Goal: Information Seeking & Learning: Find specific fact

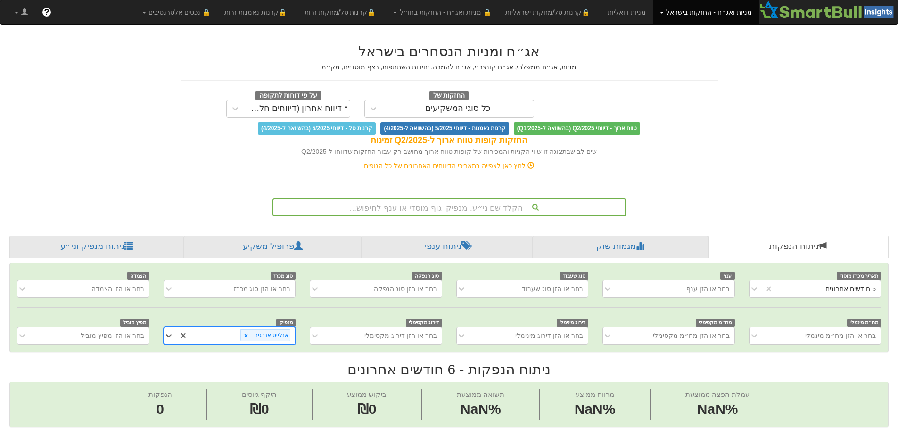
scroll to position [5, 0]
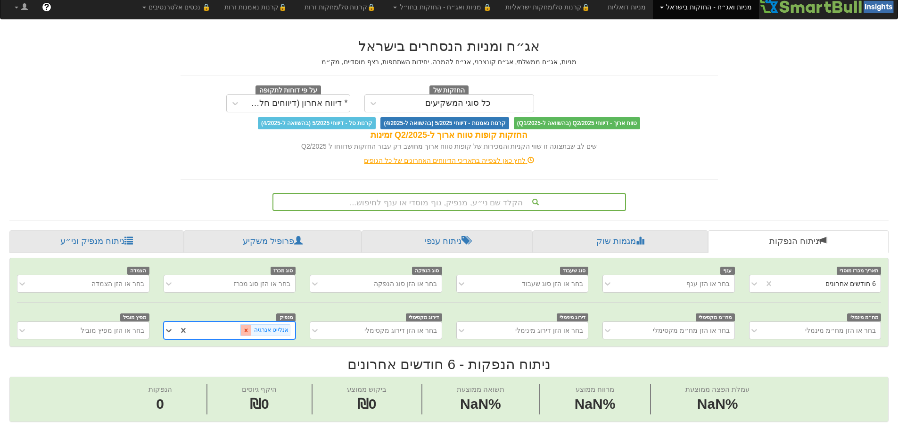
click at [249, 333] on icon at bounding box center [246, 330] width 7 height 7
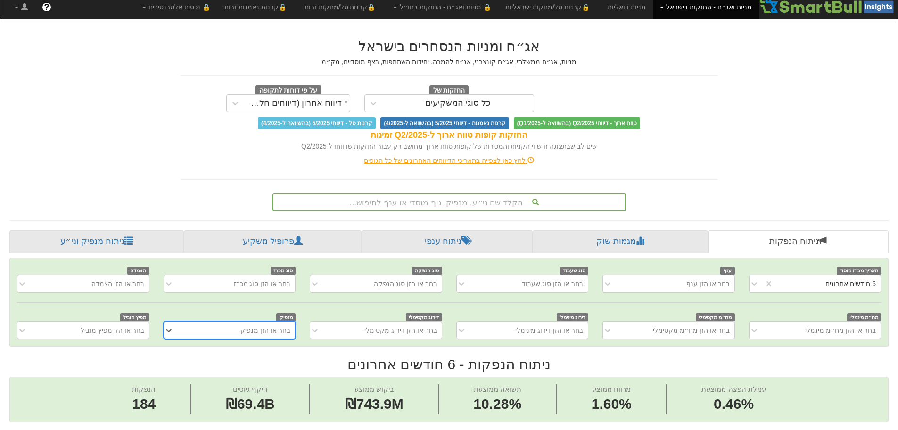
scroll to position [0, 1719]
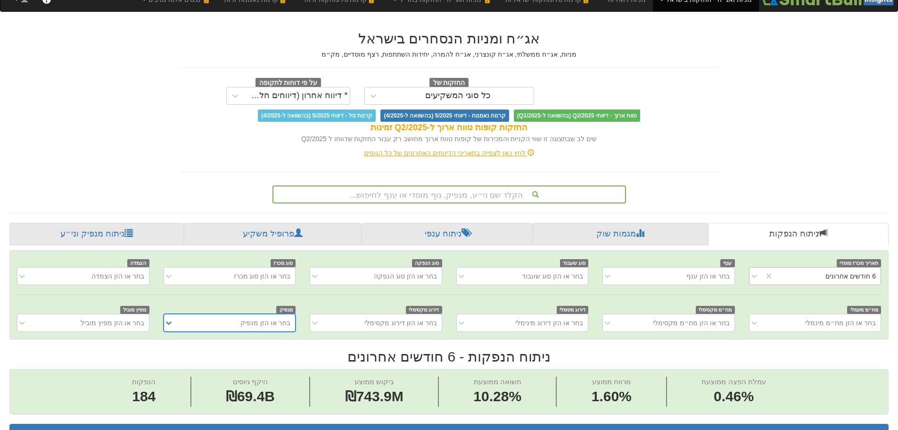
click at [813, 281] on div "6 חודשים אחרונים" at bounding box center [827, 275] width 107 height 15
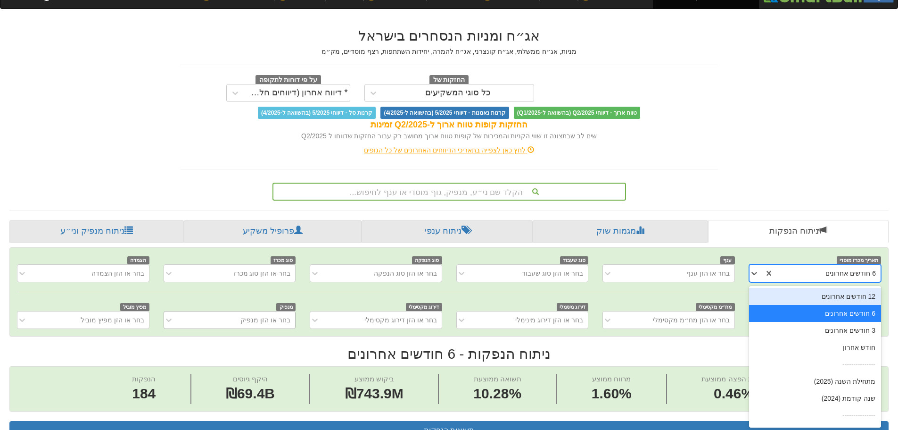
scroll to position [17, 0]
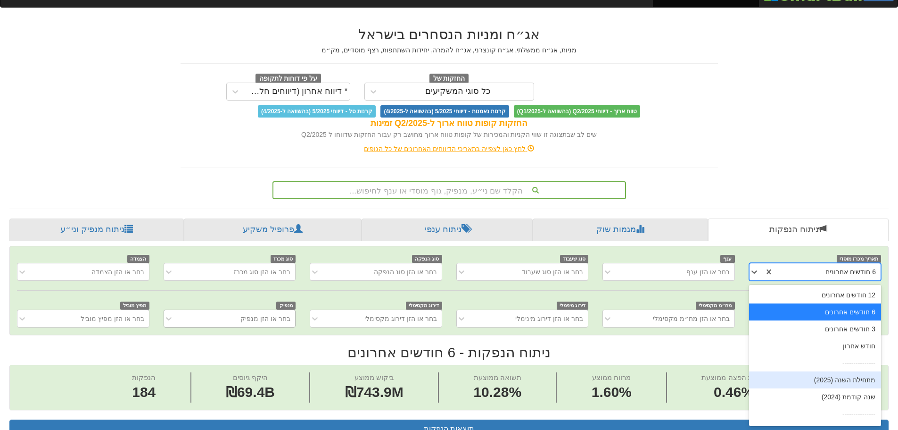
click at [837, 381] on div "מתחילת השנה (2025)" at bounding box center [815, 379] width 132 height 17
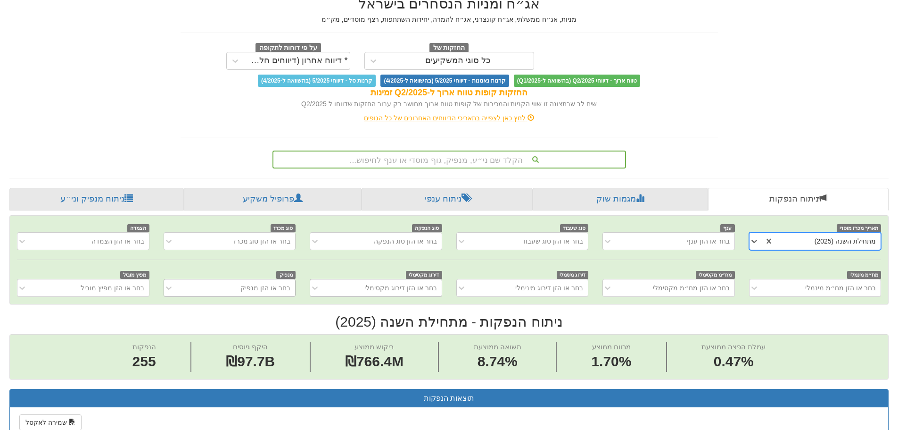
scroll to position [64, 0]
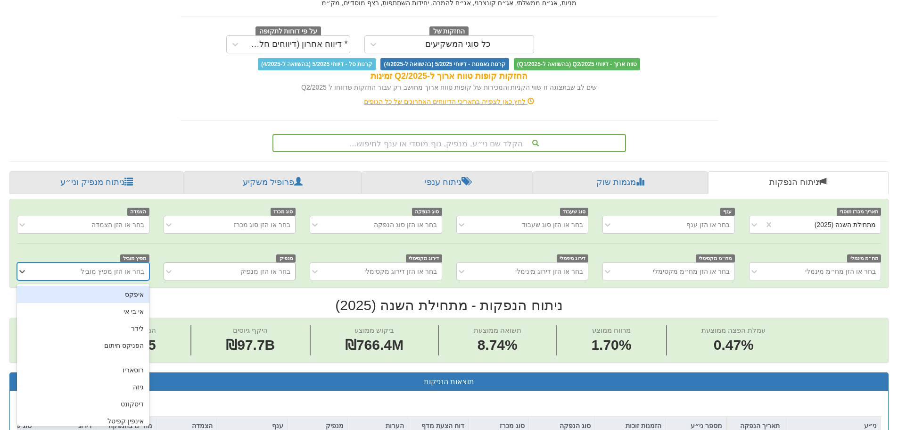
click at [117, 278] on div "בחר או הזן מפיץ מוביל" at bounding box center [90, 271] width 116 height 15
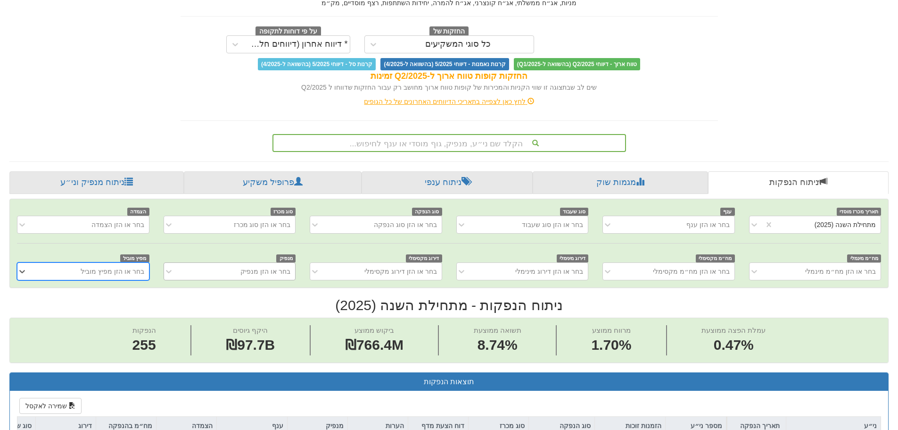
click at [232, 282] on div "תאריך מכרז מוסדי מתחילת השנה (2025) ענף בחר או הזן ענף סוג שעבוד בחר או הזן סוג…" at bounding box center [449, 243] width 879 height 88
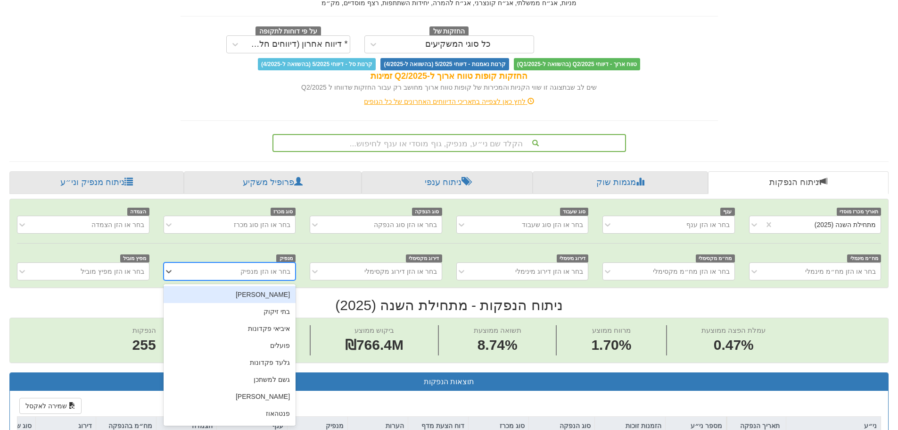
click at [234, 274] on div "בחר או הזן מנפיק" at bounding box center [237, 271] width 116 height 15
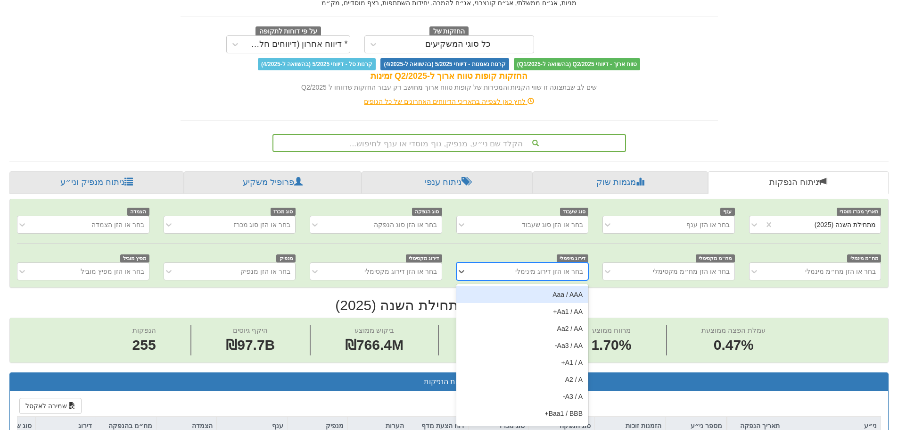
click at [496, 278] on div "בחר או הזן דירוג מינימלי" at bounding box center [530, 271] width 116 height 15
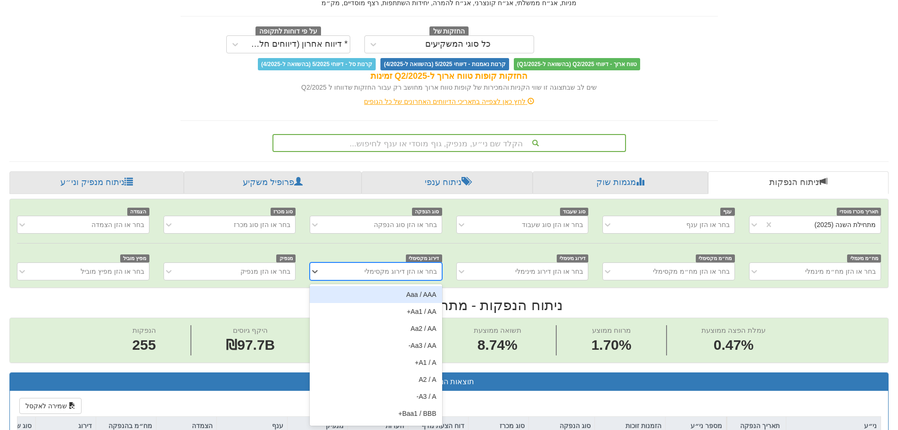
click at [429, 274] on div "בחר או הזן דירוג מקסימלי" at bounding box center [401, 270] width 73 height 9
click at [631, 226] on div "בחר או הזן ענף" at bounding box center [676, 224] width 116 height 15
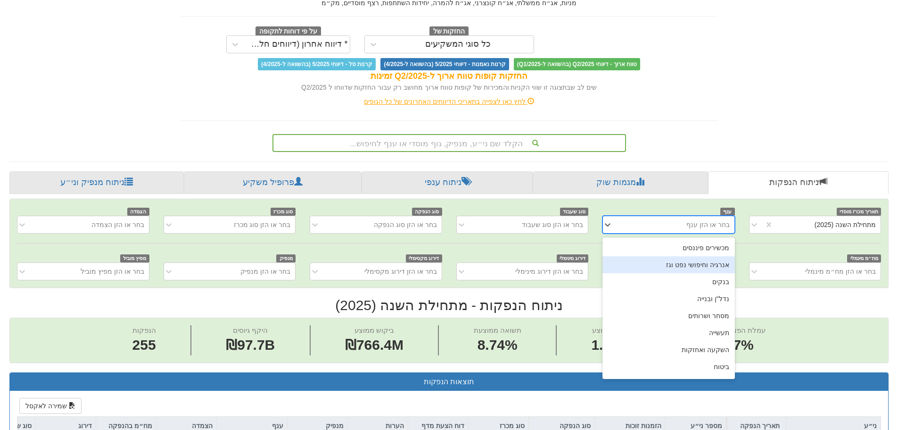
click at [640, 262] on div "אנרגיה וחיפושי נפט וגז" at bounding box center [669, 264] width 132 height 17
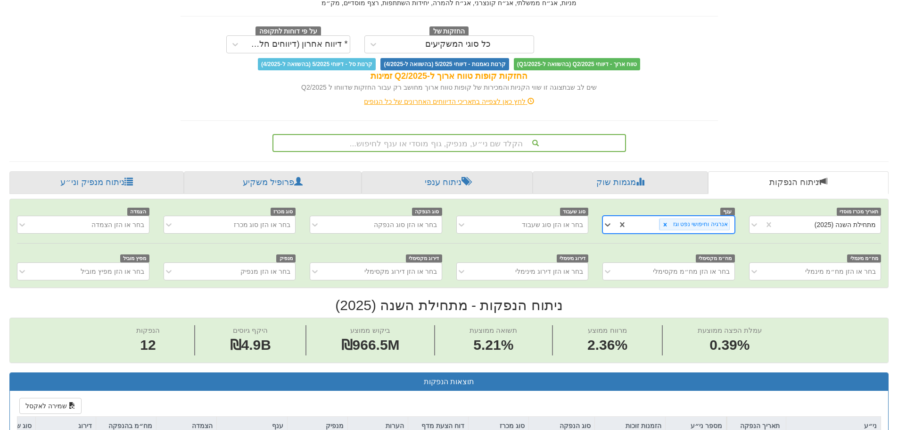
click at [643, 226] on div "אנרגיה וחיפושי נפט וגז" at bounding box center [680, 224] width 107 height 16
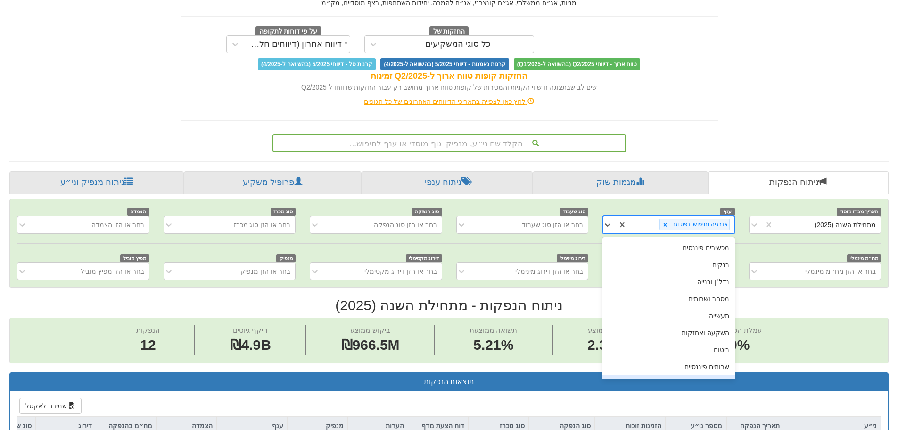
scroll to position [32, 0]
click at [661, 349] on div "טכנולוגיה" at bounding box center [669, 351] width 132 height 17
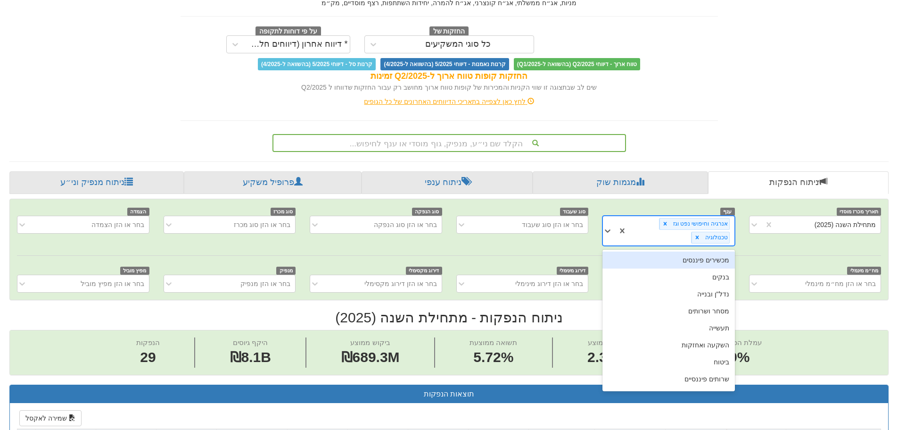
click at [650, 235] on div "אנרגיה וחיפושי נפט וגז טכנולוגיה" at bounding box center [680, 230] width 107 height 29
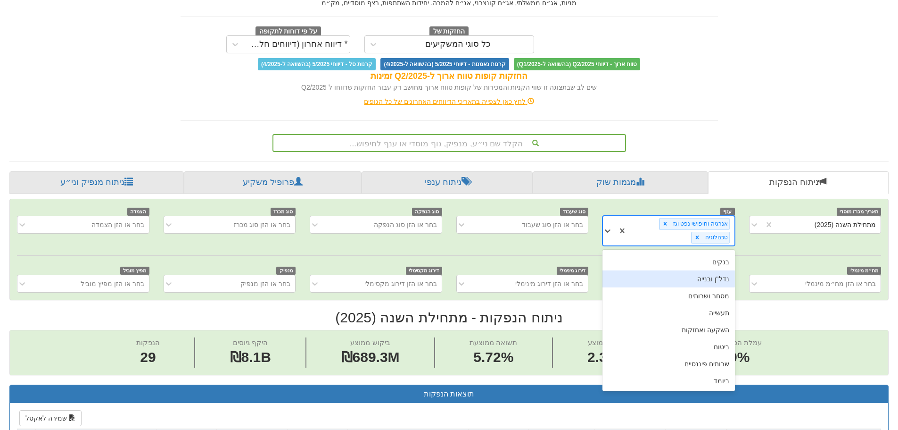
scroll to position [0, 0]
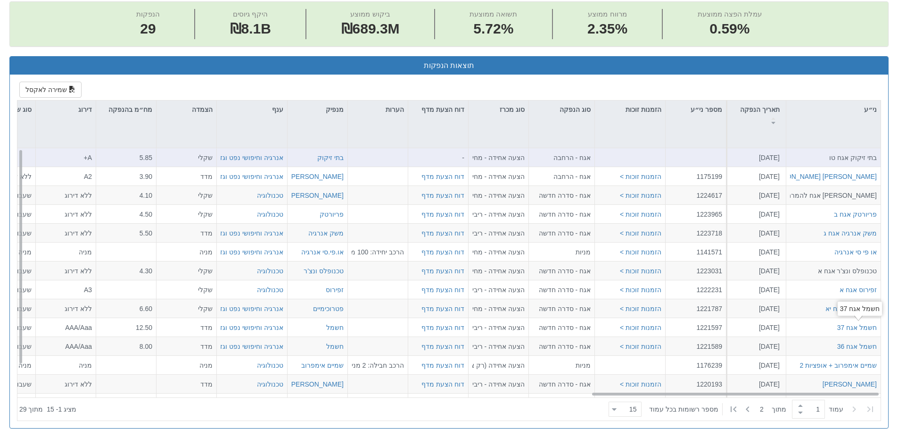
scroll to position [394, 0]
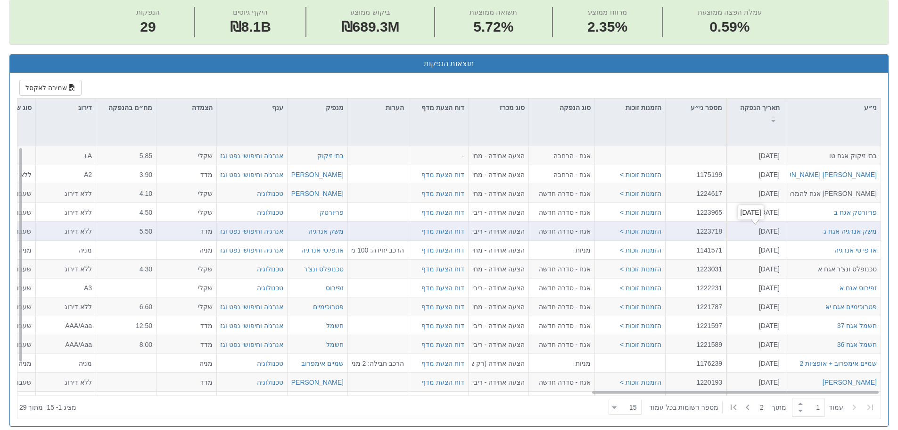
drag, startPoint x: 764, startPoint y: 229, endPoint x: 778, endPoint y: 229, distance: 13.2
click at [778, 229] on div "[DATE]" at bounding box center [755, 230] width 50 height 9
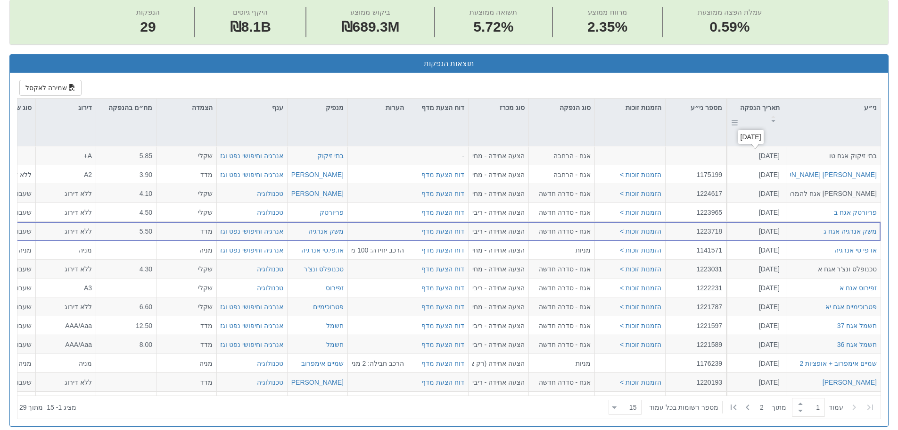
click at [761, 110] on div "תאריך הנפקה" at bounding box center [757, 113] width 58 height 29
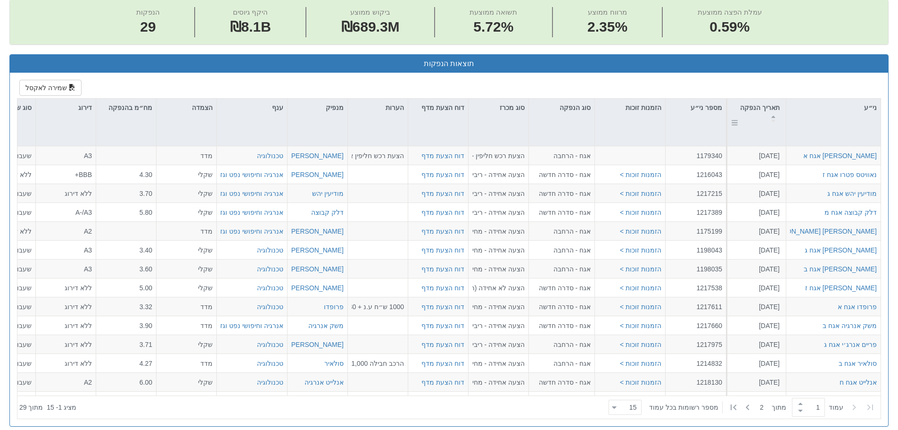
click at [761, 110] on div "תאריך הנפקה" at bounding box center [757, 113] width 58 height 29
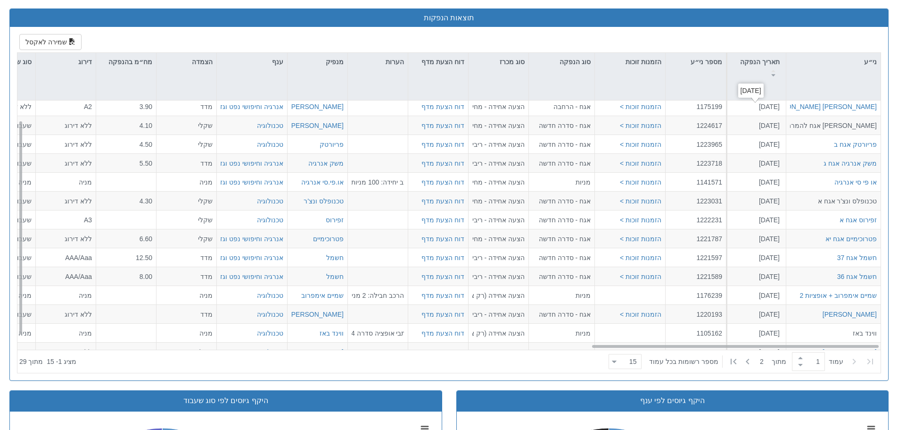
scroll to position [34, 1719]
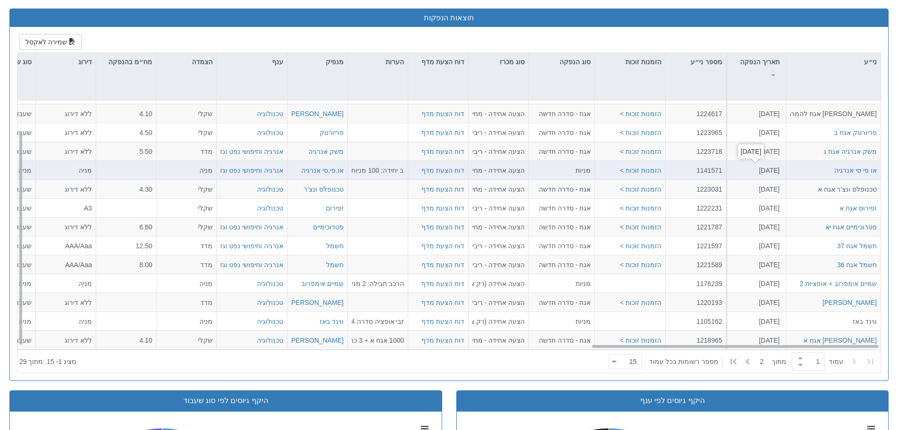
drag, startPoint x: 755, startPoint y: 166, endPoint x: 771, endPoint y: 170, distance: 16.6
click at [771, 170] on div "[DATE]" at bounding box center [755, 170] width 50 height 9
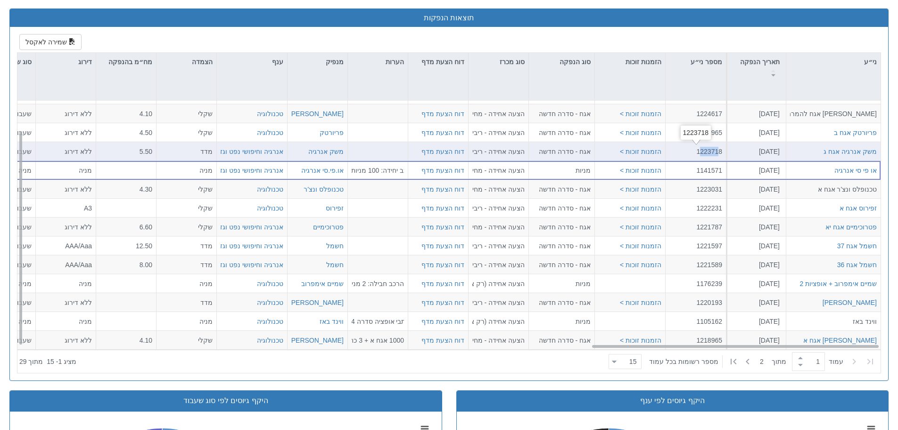
drag, startPoint x: 701, startPoint y: 152, endPoint x: 717, endPoint y: 152, distance: 16.0
click at [717, 152] on div "1223718" at bounding box center [696, 151] width 53 height 9
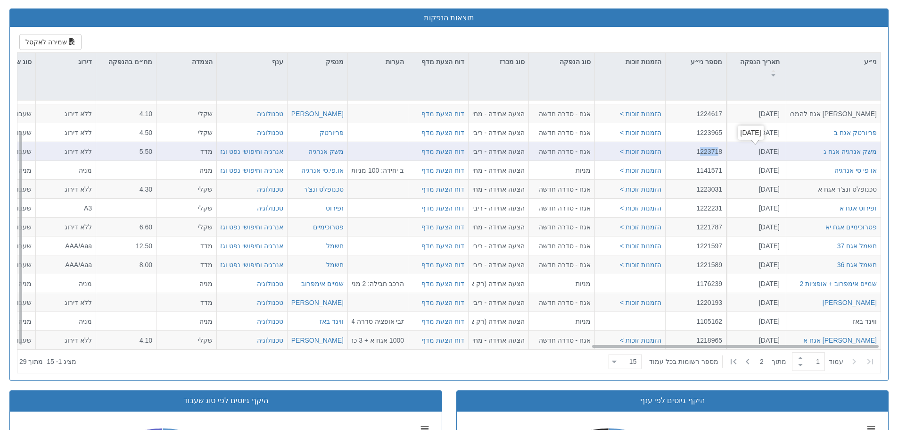
click at [766, 154] on div "[DATE]" at bounding box center [755, 151] width 50 height 9
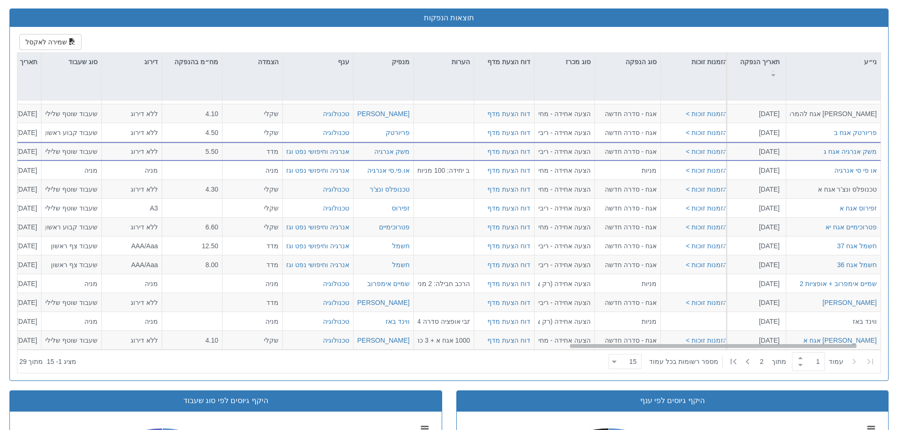
scroll to position [34, 1653]
drag, startPoint x: 611, startPoint y: 345, endPoint x: 589, endPoint y: 406, distance: 64.6
click at [589, 406] on div "תאריך מכרז מוסדי מתחילת השנה (2025) ענף אנרגיה וחיפושי נפט וגז טכנולוגיה סוג שע…" at bounding box center [448, 341] width 879 height 1036
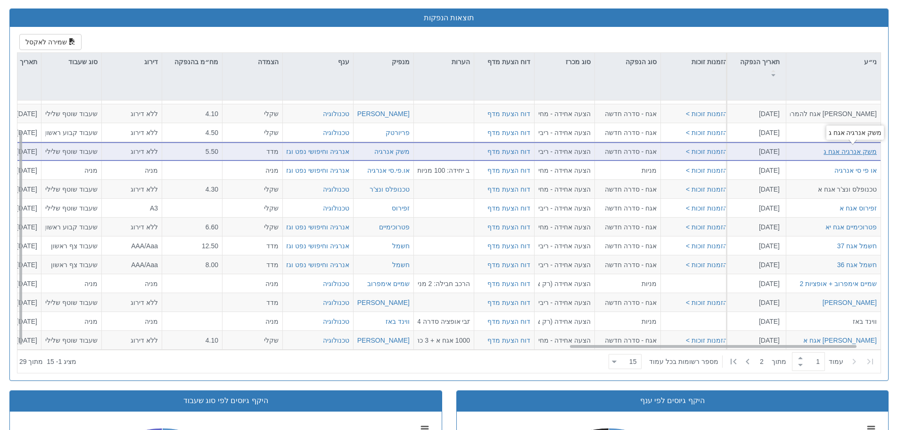
click at [854, 149] on div "משק אנרגיה אגח ג" at bounding box center [850, 151] width 53 height 9
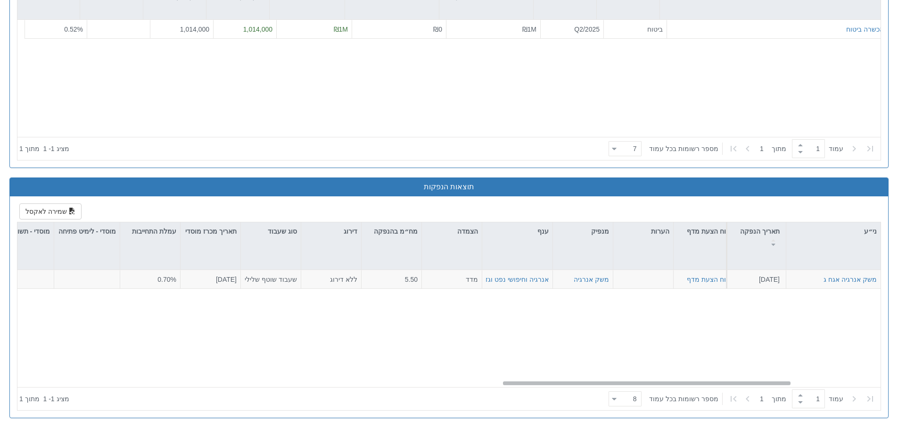
scroll to position [0, 1439]
drag, startPoint x: 615, startPoint y: 383, endPoint x: 522, endPoint y: 393, distance: 93.4
click at [522, 393] on div "ני״ע תאריך הנפקה מספר ני״ע הזמנות זוכות סוג הנפקה סוג מכרז דוח הצעת מדף הערות מ…" at bounding box center [448, 316] width 863 height 188
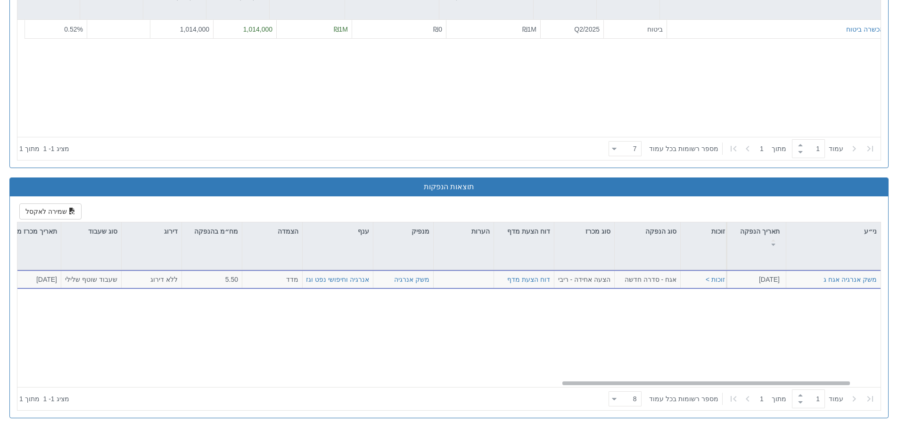
scroll to position [0, 1629]
drag, startPoint x: 523, startPoint y: 382, endPoint x: 586, endPoint y: 375, distance: 63.6
click at [586, 375] on div "משק אנרגיה אגח ג [DATE] 1223718 הזמנות זוכות > אגח - סדרה חדשה הצעה אחידה - ריב…" at bounding box center [448, 328] width 863 height 117
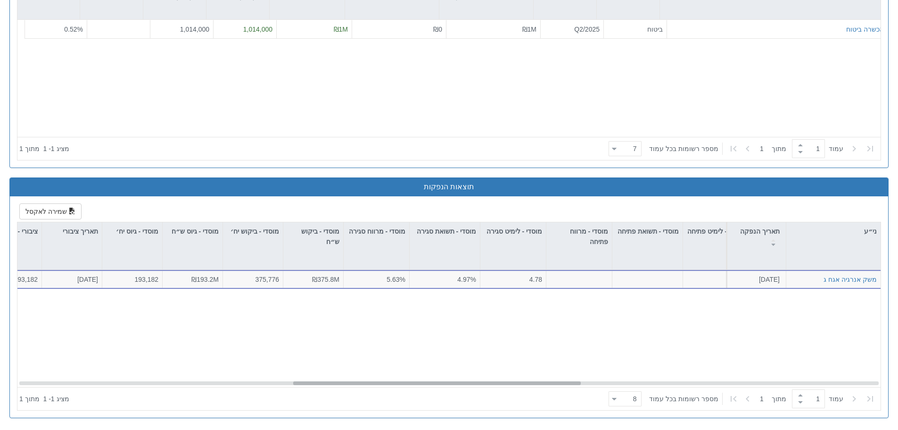
scroll to position [0, 824]
drag, startPoint x: 569, startPoint y: 383, endPoint x: 301, endPoint y: 400, distance: 267.9
click at [301, 400] on div "ני״ע תאריך הנפקה מספר ני״ע הזמנות זוכות סוג הנפקה סוג מכרז דוח הצעת מדף הערות מ…" at bounding box center [448, 316] width 863 height 188
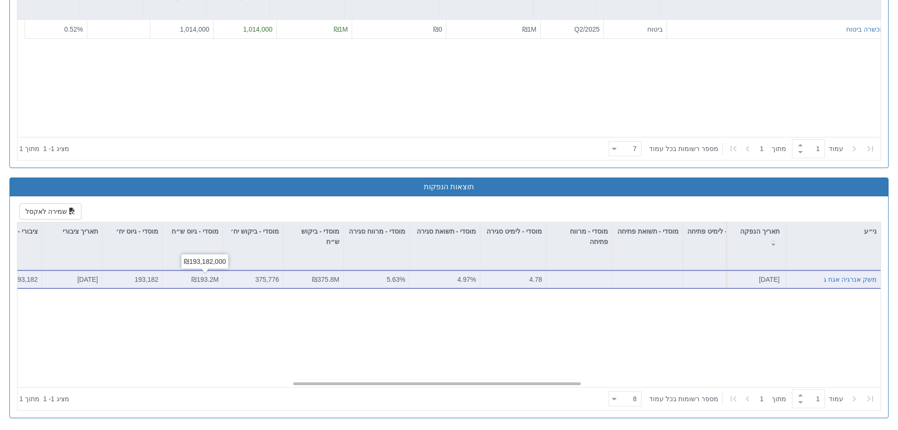
click at [214, 282] on span "₪193.2M" at bounding box center [204, 279] width 27 height 8
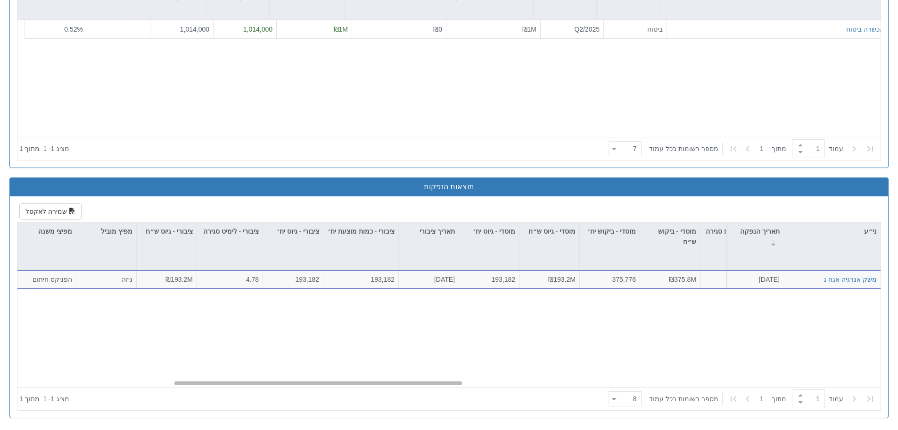
scroll to position [0, 364]
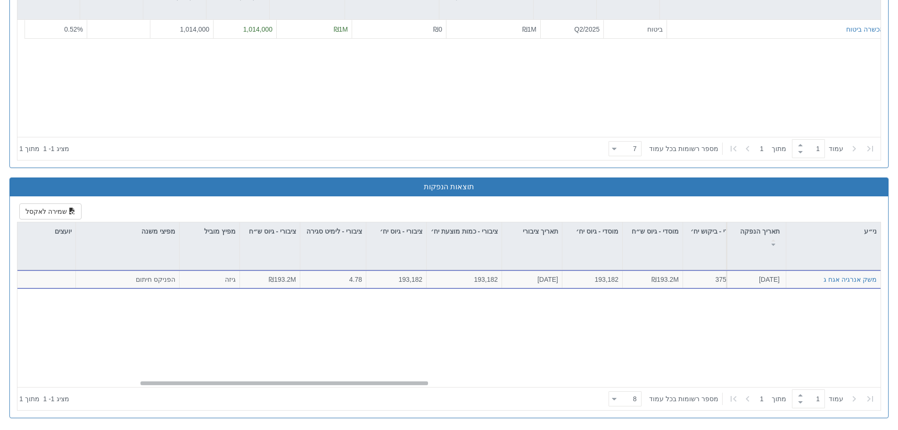
drag, startPoint x: 337, startPoint y: 384, endPoint x: 184, endPoint y: 391, distance: 152.9
click at [184, 391] on div "ני״ע תאריך הנפקה מספר ני״ע הזמנות זוכות סוג הנפקה סוג מכרז דוח הצעת מדף הערות מ…" at bounding box center [448, 316] width 863 height 188
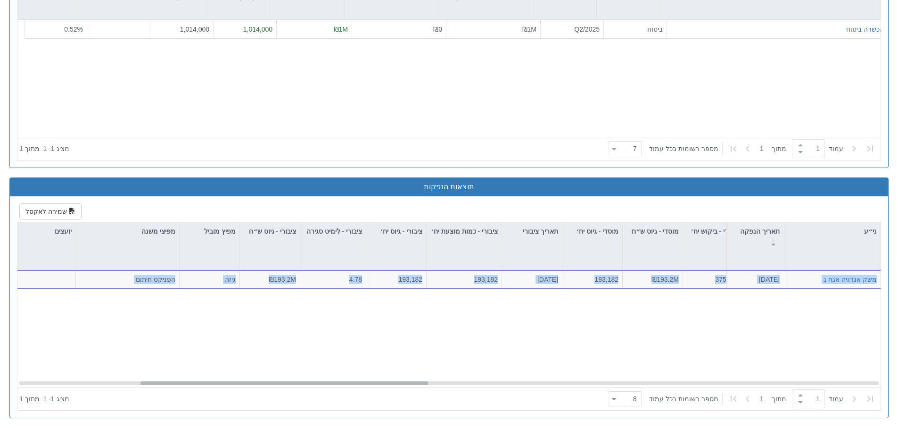
drag, startPoint x: 286, startPoint y: 385, endPoint x: 359, endPoint y: 384, distance: 73.1
click at [359, 384] on div "משק אנרגיה אגח ג [DATE] 1223718 הזמנות זוכות > אגח - סדרה חדשה הצעה אחידה - ריב…" at bounding box center [448, 328] width 863 height 117
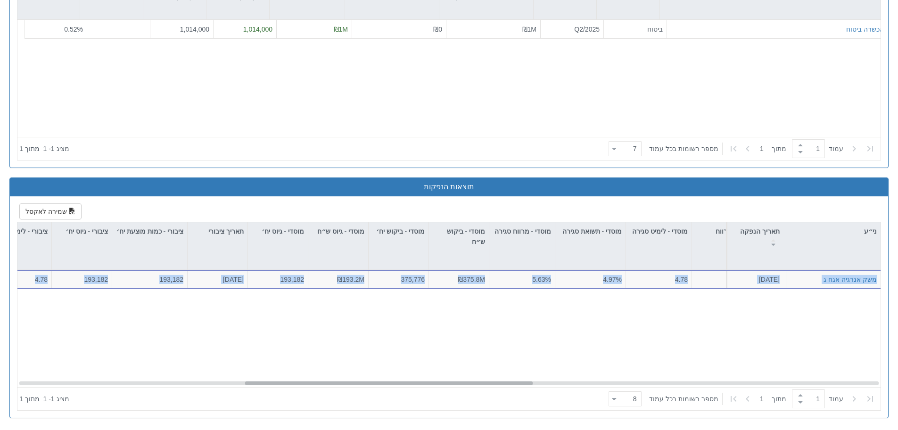
scroll to position [0, 759]
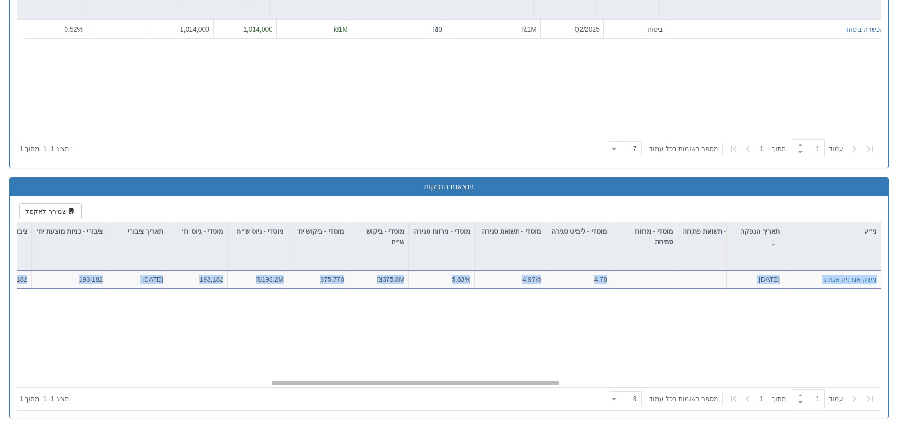
drag, startPoint x: 338, startPoint y: 384, endPoint x: 470, endPoint y: 377, distance: 131.8
click at [470, 377] on div "משק אנרגיה אגח ג [DATE] 1223718 הזמנות זוכות > אגח - סדרה חדשה הצעה אחידה - ריב…" at bounding box center [448, 328] width 863 height 117
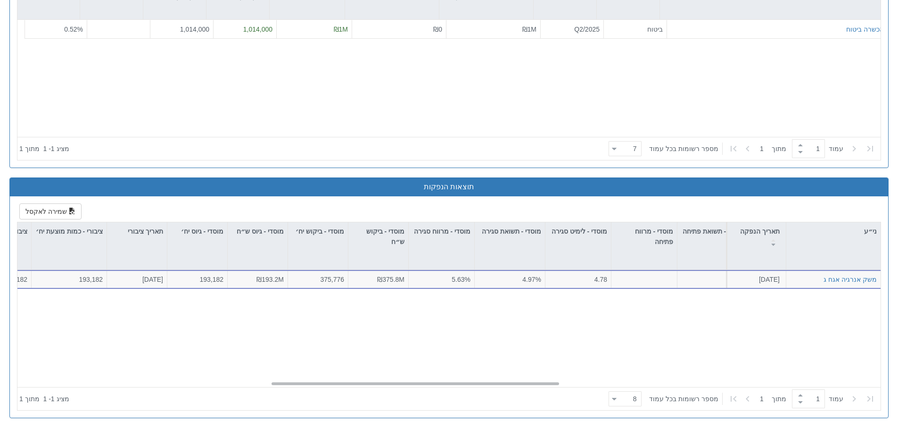
click at [468, 332] on div "משק אנרגיה אגח ג [DATE] 1223718 הזמנות זוכות > אגח - סדרה חדשה הצעה אחידה - ריב…" at bounding box center [452, 328] width 871 height 117
click at [525, 304] on div "משק אנרגיה אגח ג [DATE] 1223718 הזמנות זוכות > אגח - סדרה חדשה הצעה אחידה - ריב…" at bounding box center [452, 328] width 871 height 117
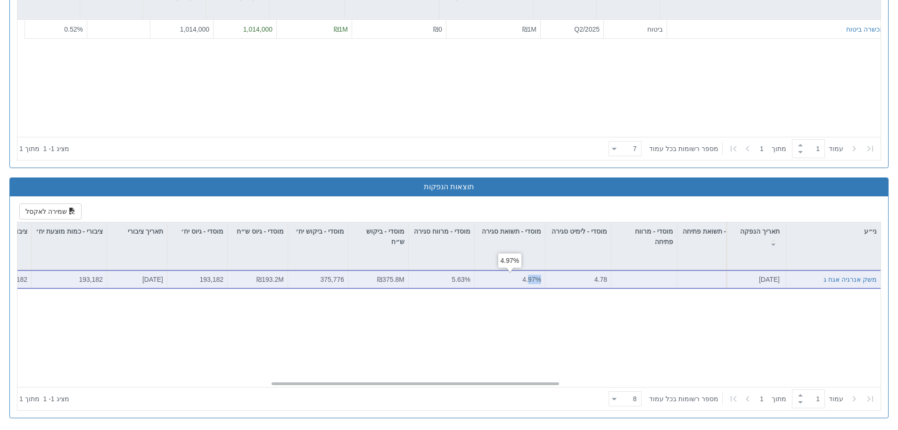
drag, startPoint x: 528, startPoint y: 279, endPoint x: 542, endPoint y: 280, distance: 14.2
click at [542, 280] on div "4.97%" at bounding box center [510, 279] width 71 height 19
click at [532, 281] on div "4.97%" at bounding box center [510, 278] width 63 height 9
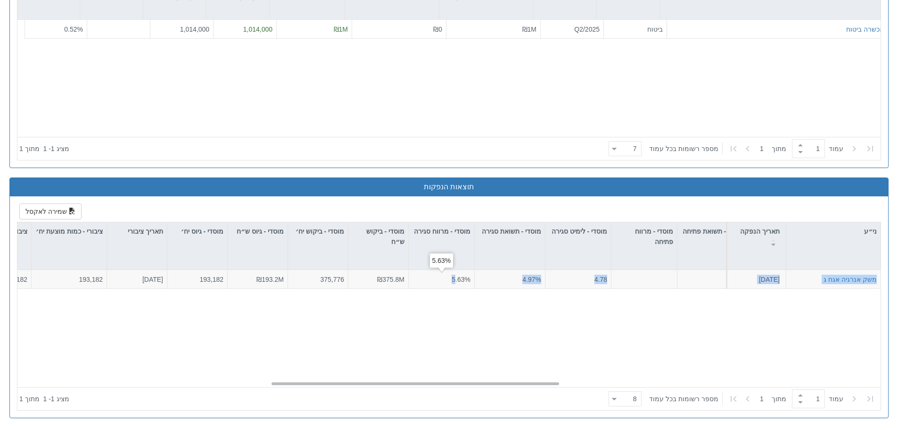
drag, startPoint x: 455, startPoint y: 282, endPoint x: 475, endPoint y: 290, distance: 21.5
click at [475, 290] on div "משק אנרגיה אגח ג [DATE] 1223718 הזמנות זוכות > אגח - סדרה חדשה הצעה אחידה - ריב…" at bounding box center [452, 328] width 871 height 117
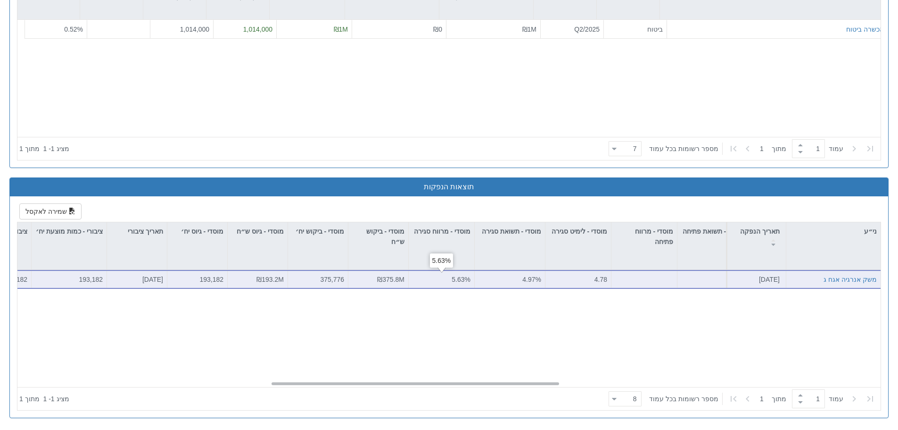
click at [463, 282] on div "5.63%" at bounding box center [442, 278] width 58 height 9
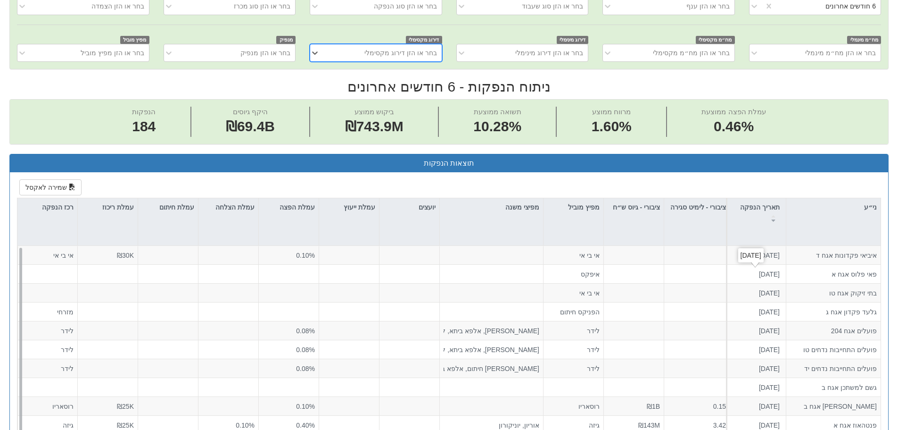
scroll to position [189, 0]
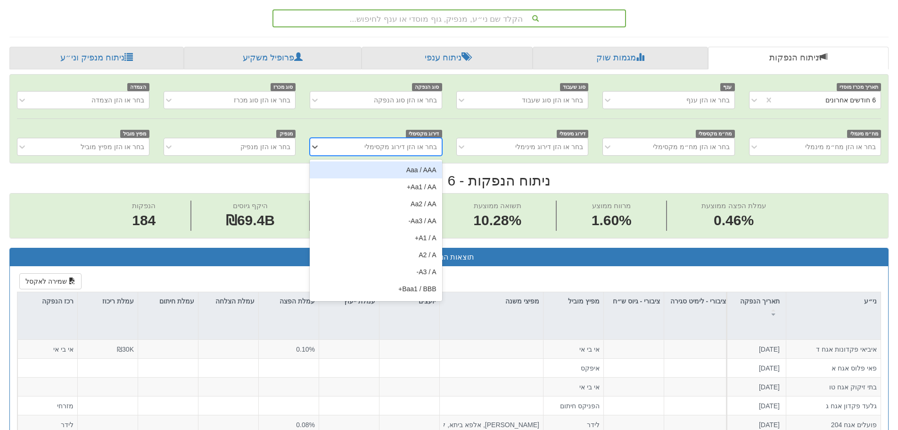
click at [389, 145] on div "בחר או הזן דירוג מקסימלי" at bounding box center [401, 146] width 73 height 9
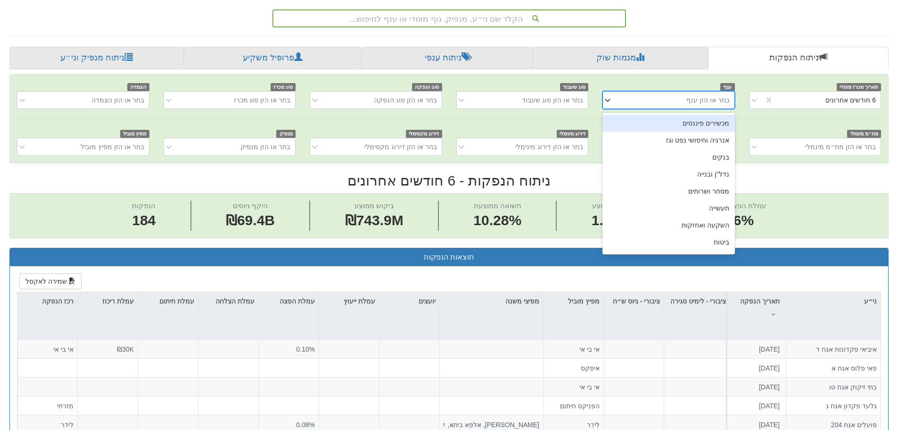
click at [649, 98] on div "בחר או הזן ענף" at bounding box center [676, 99] width 116 height 15
click at [659, 137] on div "אנרגיה וחיפושי נפט וגז" at bounding box center [669, 140] width 132 height 17
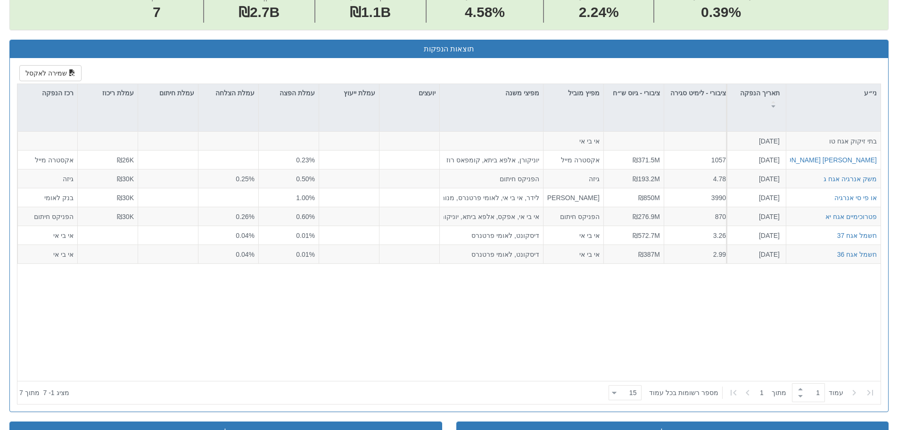
scroll to position [395, 0]
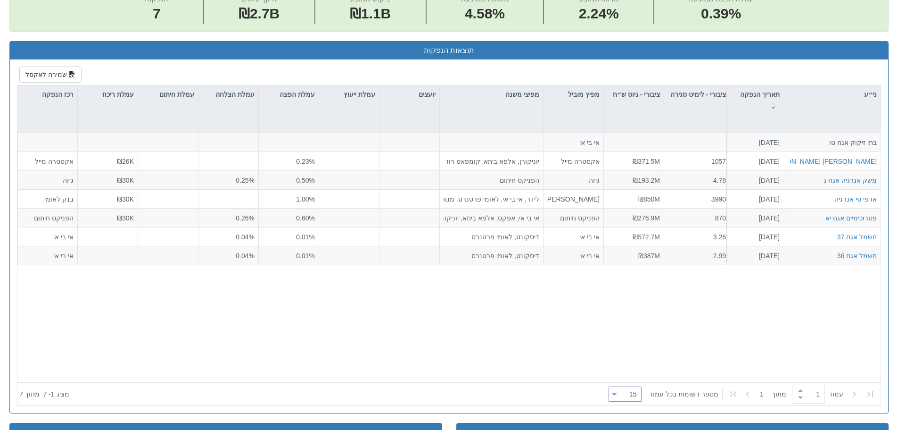
click at [626, 393] on div "15 15" at bounding box center [629, 394] width 25 height 13
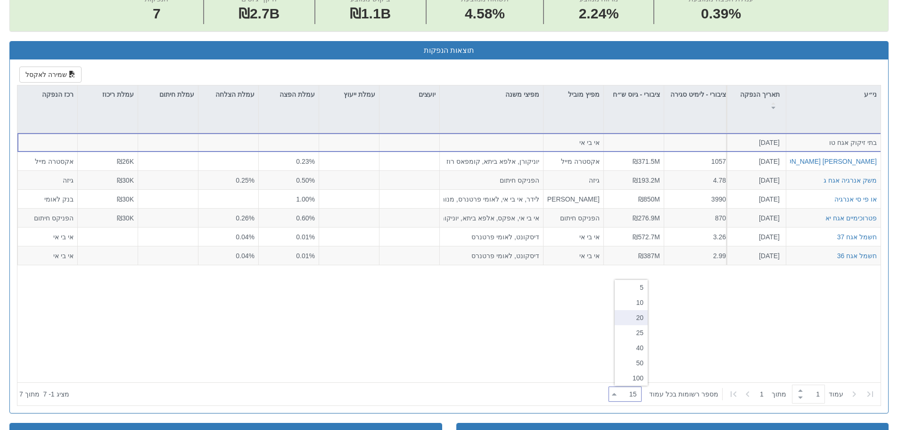
click at [629, 315] on div "20" at bounding box center [631, 317] width 33 height 15
type input "20"
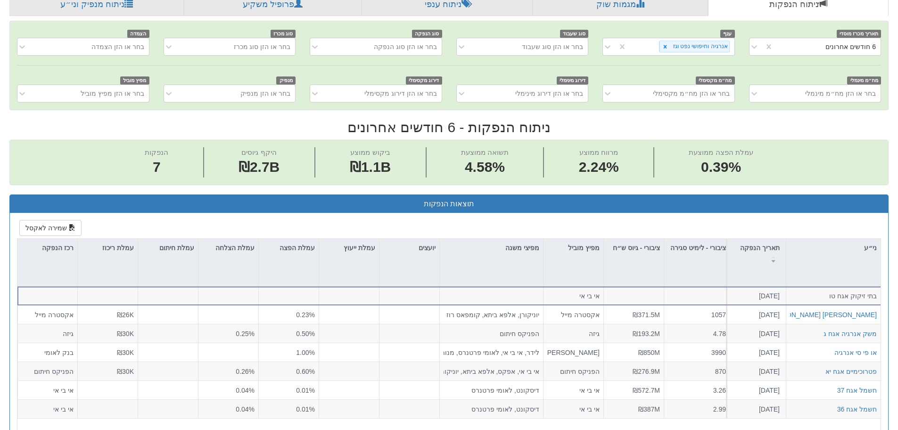
scroll to position [232, 0]
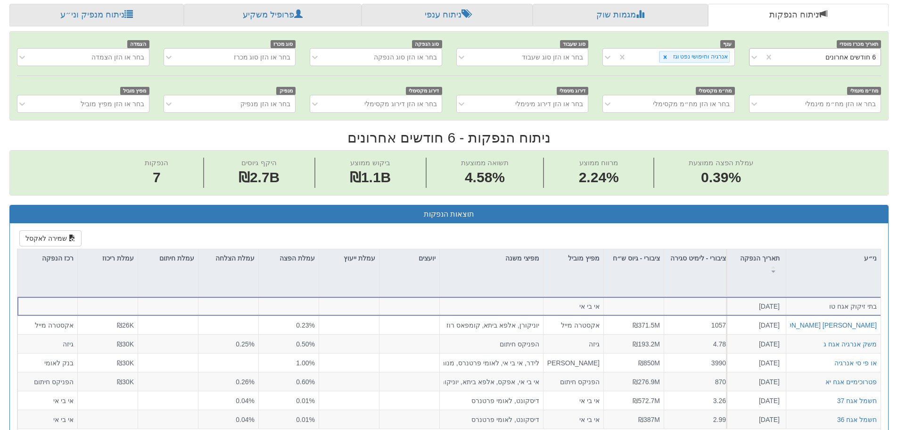
click at [821, 58] on div "6 חודשים אחרונים" at bounding box center [827, 57] width 107 height 15
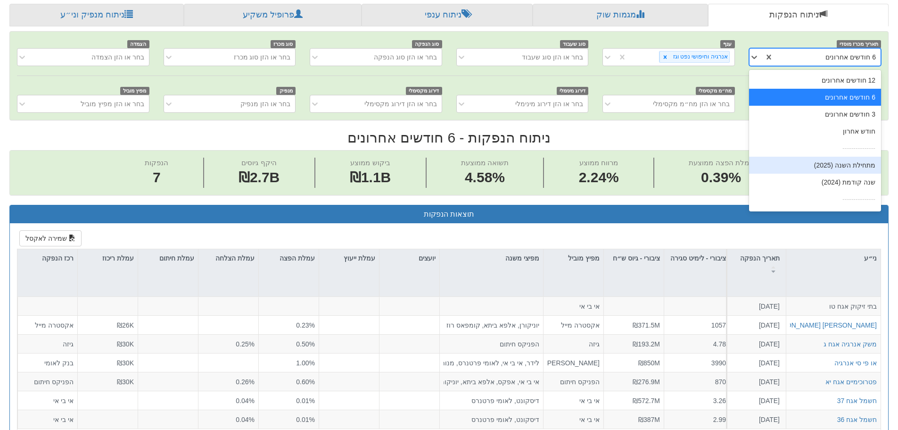
click at [840, 172] on div "מתחילת השנה (2025)" at bounding box center [815, 165] width 132 height 17
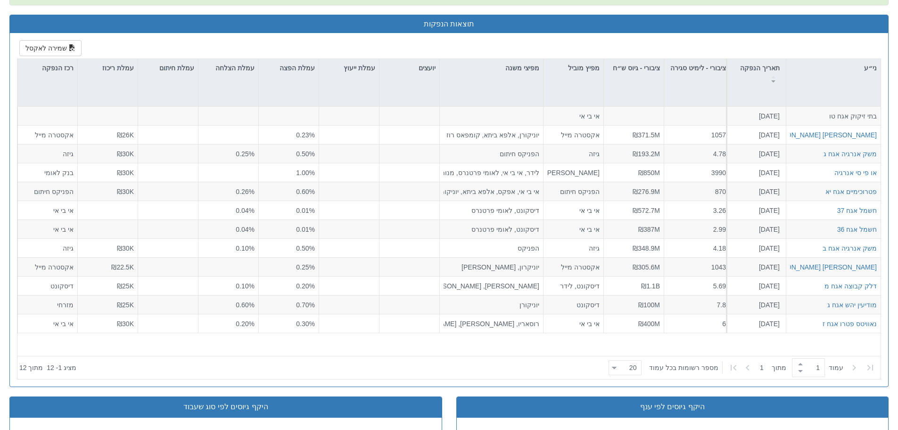
scroll to position [419, 0]
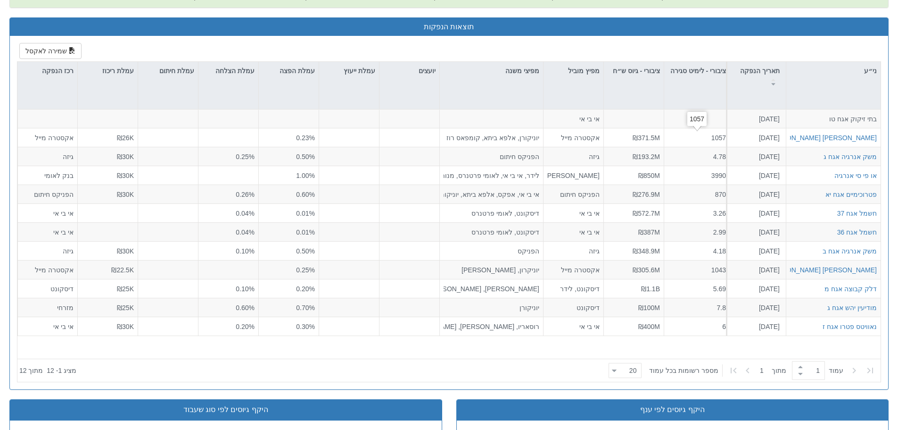
click at [691, 120] on div "1057" at bounding box center [697, 119] width 19 height 14
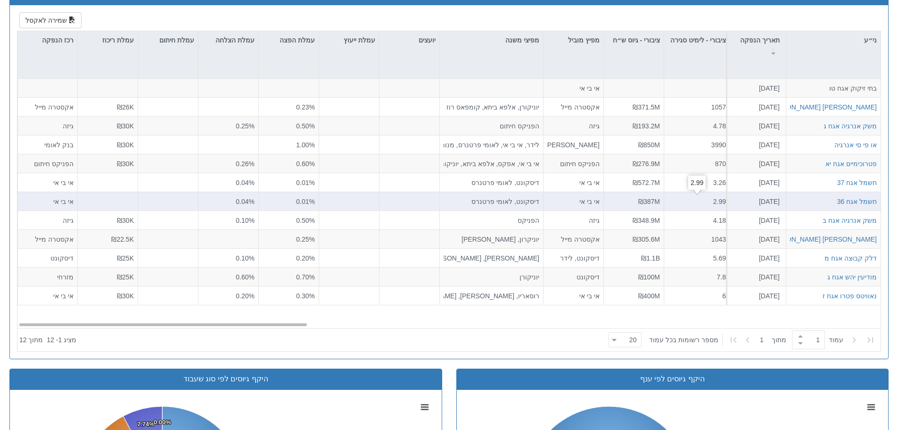
scroll to position [466, 0]
